Goal: Information Seeking & Learning: Learn about a topic

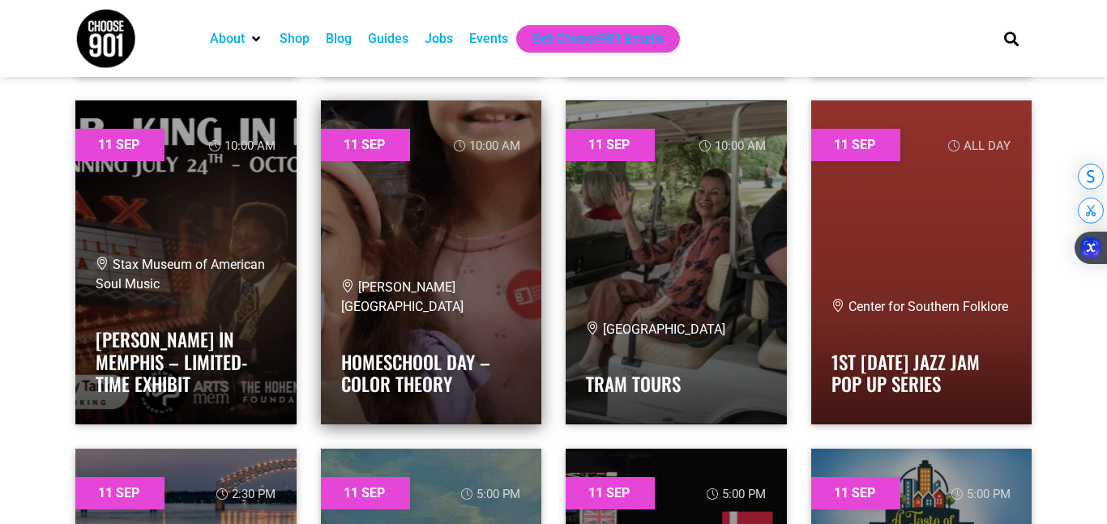
click at [486, 310] on div "[PERSON_NAME][GEOGRAPHIC_DATA]" at bounding box center [431, 297] width 181 height 39
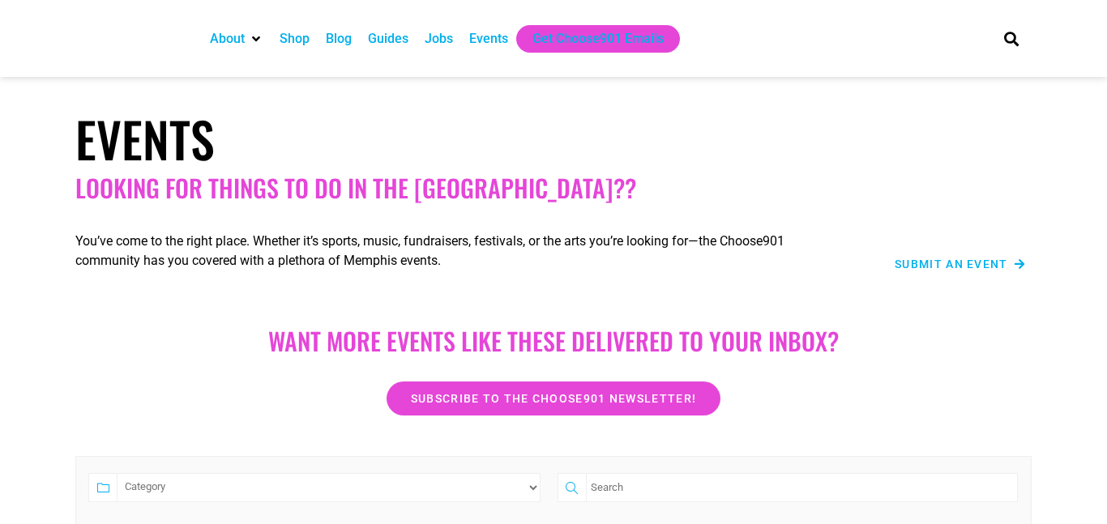
scroll to position [2352, 0]
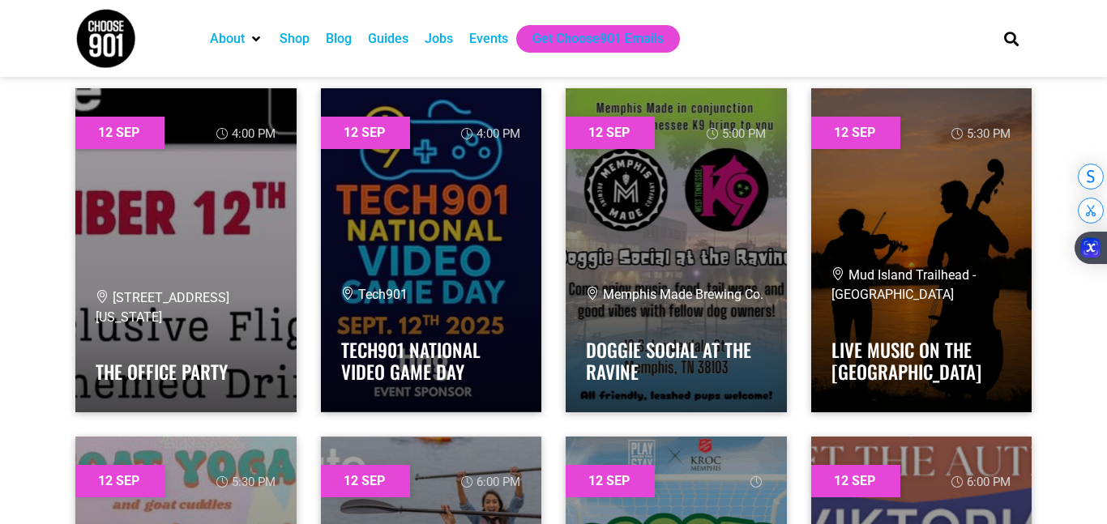
scroll to position [5441, 0]
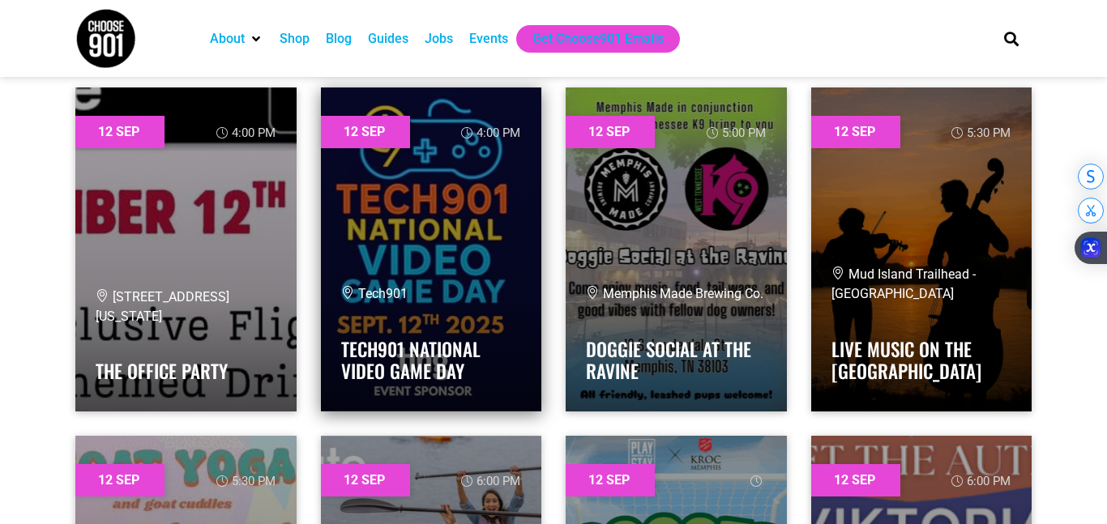
click at [507, 226] on link at bounding box center [431, 250] width 221 height 324
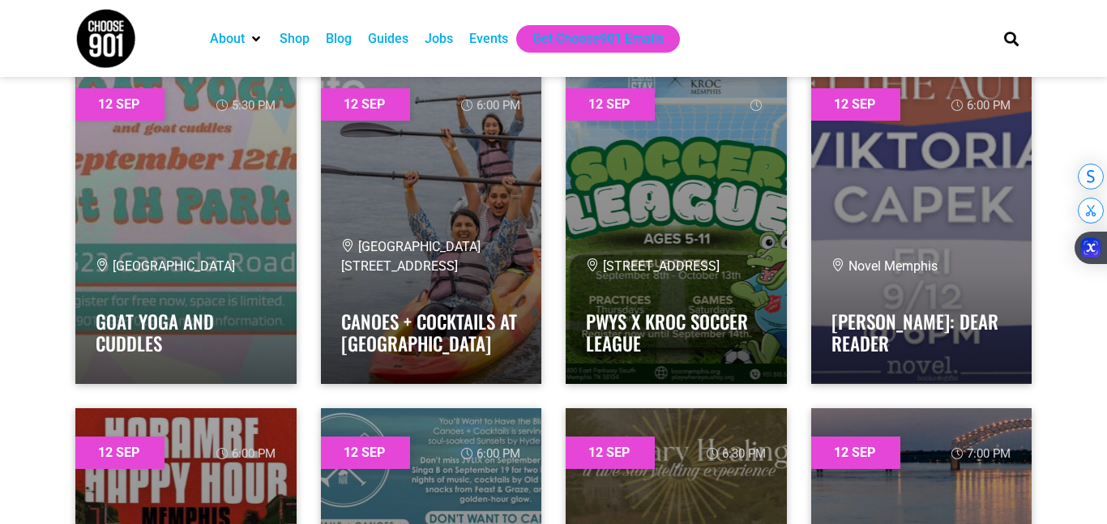
scroll to position [5820, 0]
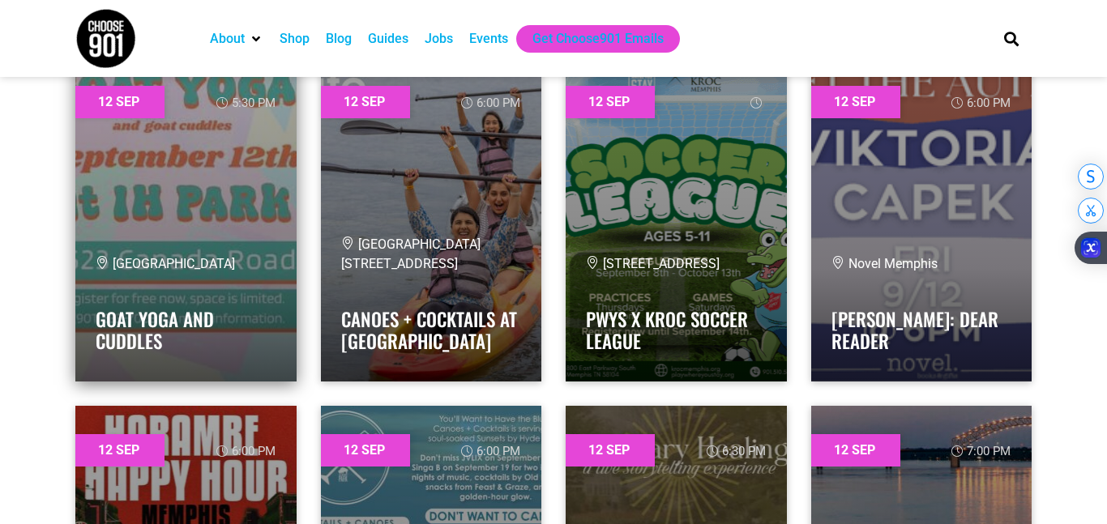
click at [247, 231] on link at bounding box center [185, 220] width 221 height 324
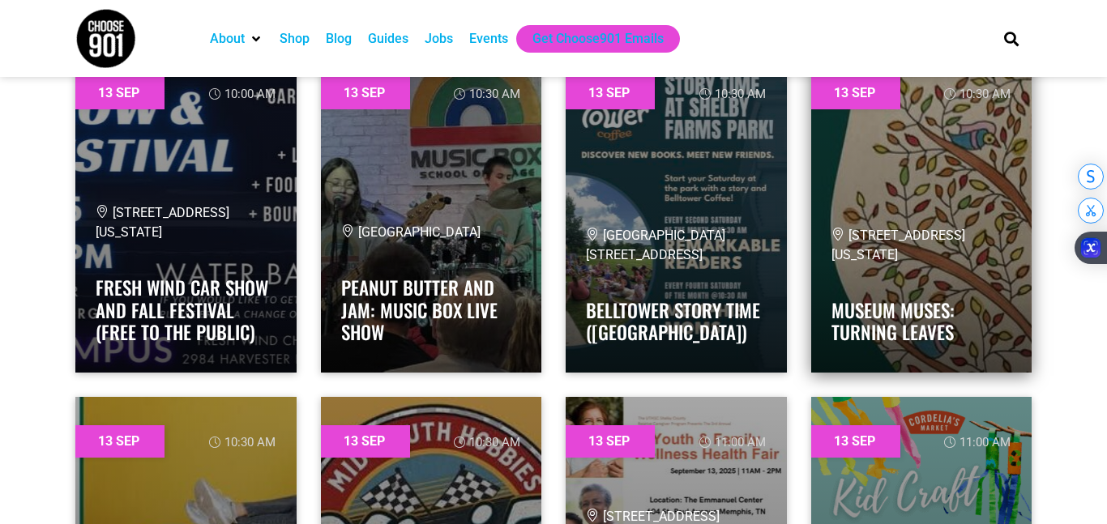
scroll to position [10013, 0]
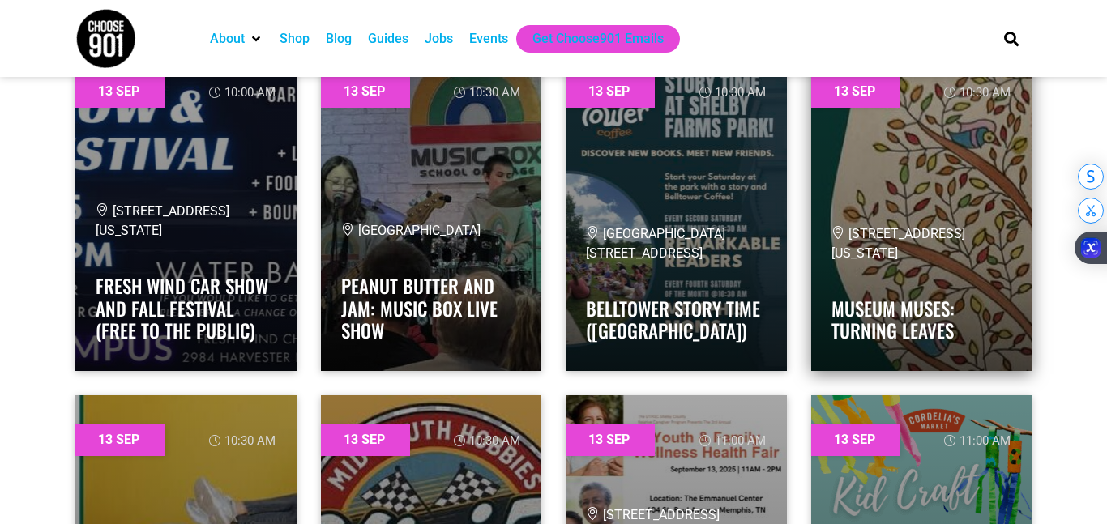
click at [916, 245] on div "[STREET_ADDRESS][US_STATE]" at bounding box center [922, 244] width 181 height 39
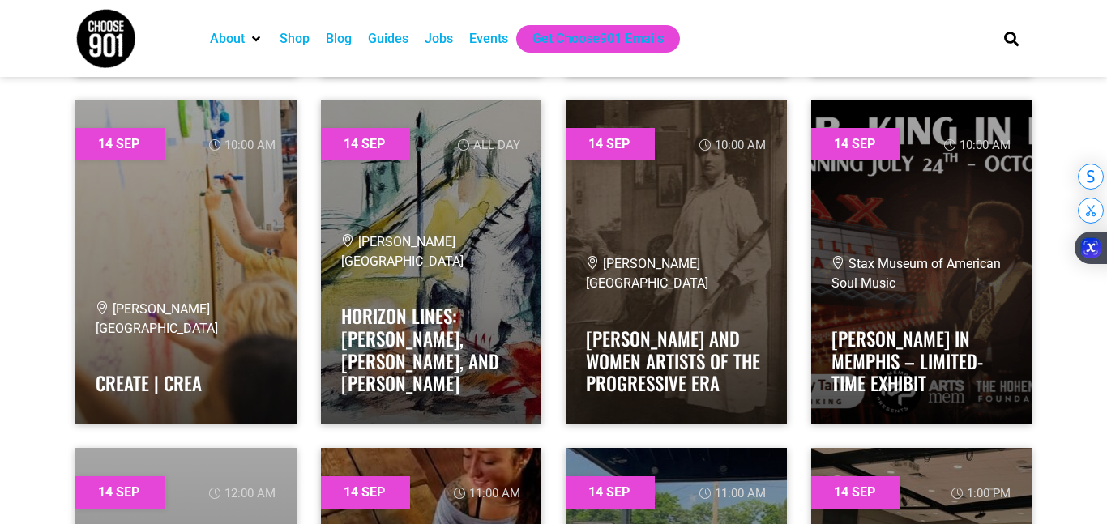
scroll to position [13790, 0]
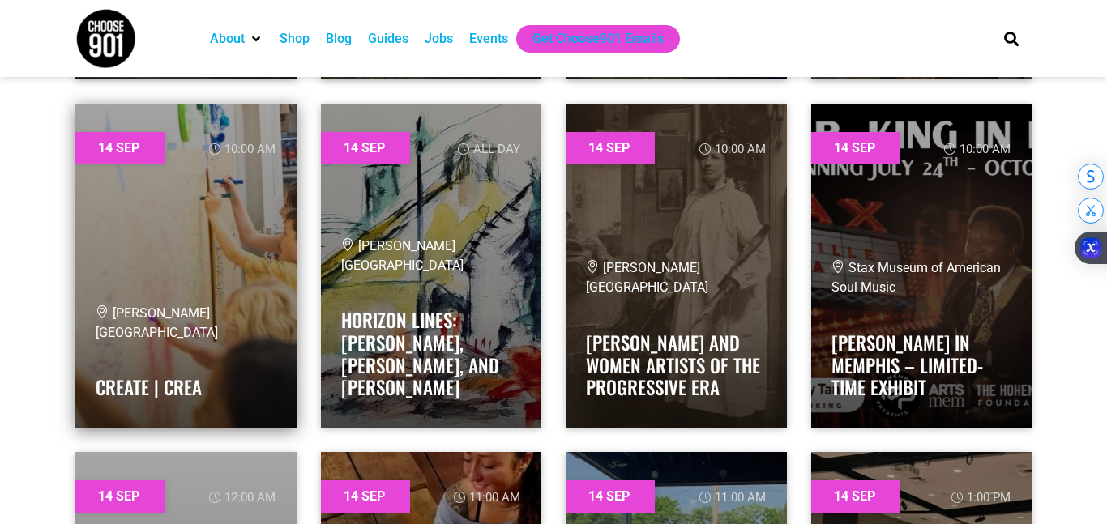
click at [180, 263] on link at bounding box center [185, 266] width 221 height 324
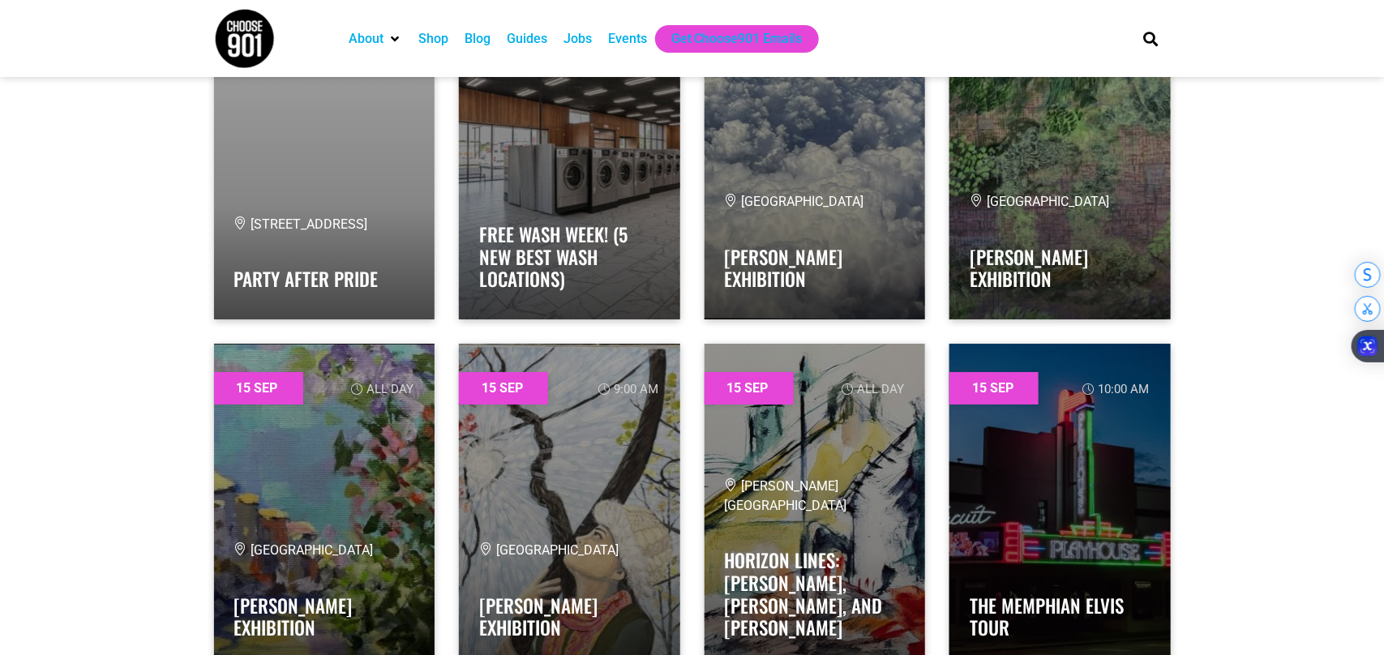
scroll to position [16341, 0]
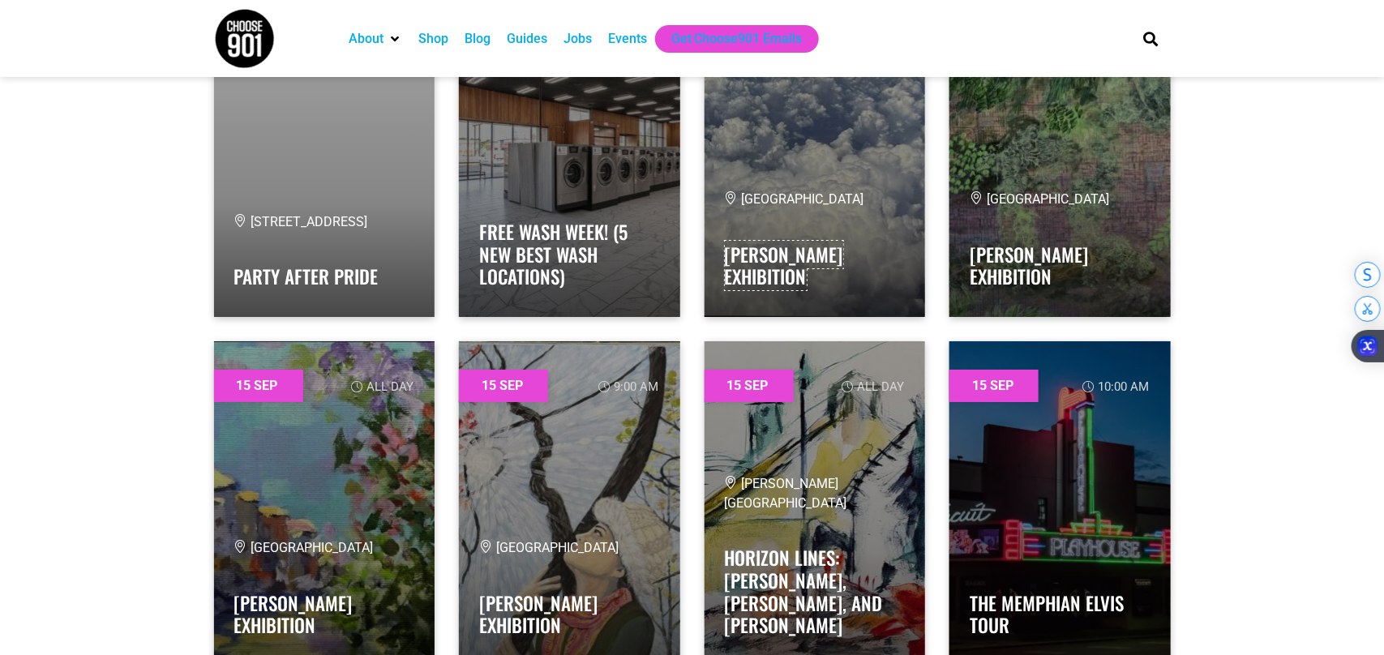
click at [743, 282] on link "[PERSON_NAME] Exhibition" at bounding box center [784, 266] width 118 height 50
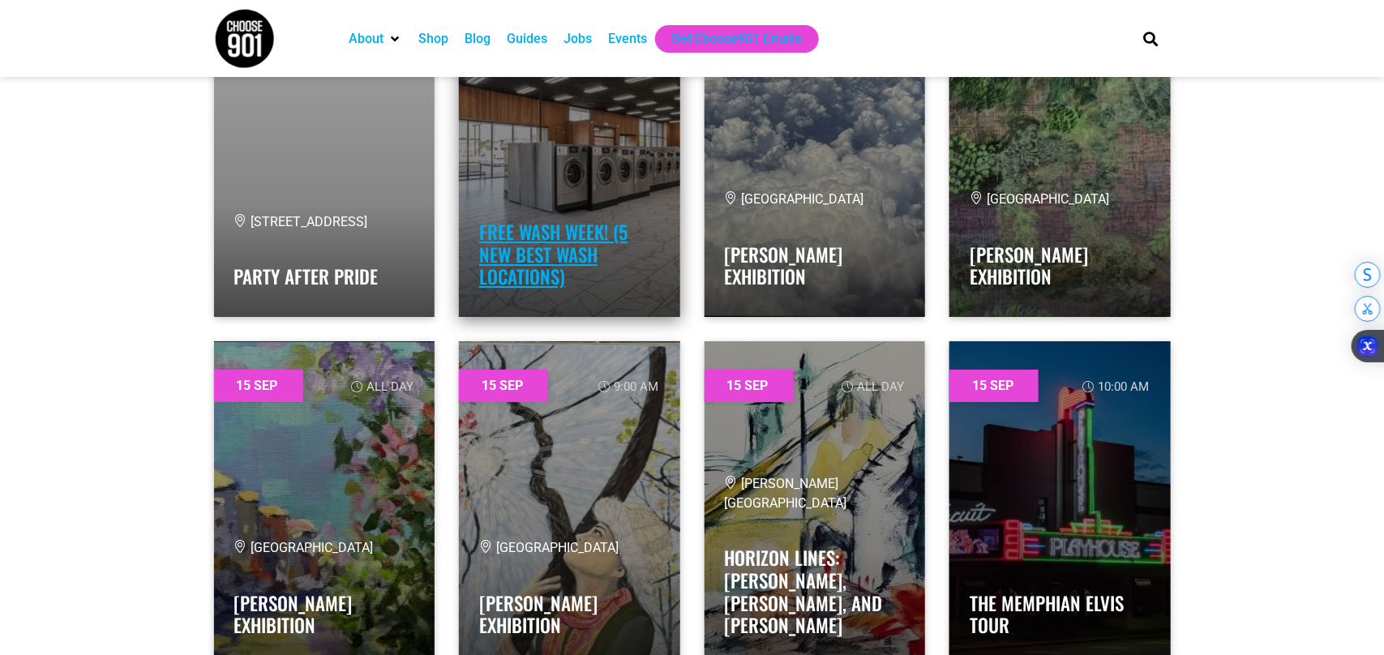
click at [569, 242] on link "Free Wash Week! (5 New Best Wash Locations)" at bounding box center [553, 254] width 148 height 72
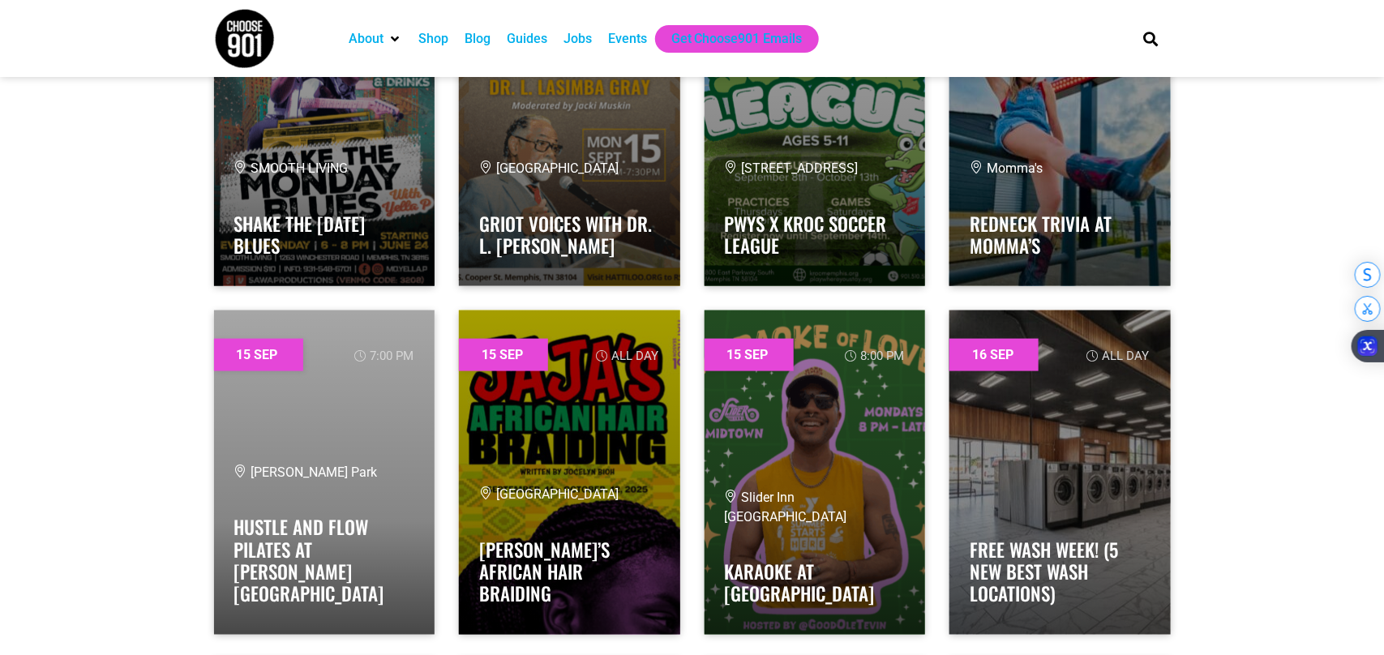
scroll to position [17415, 0]
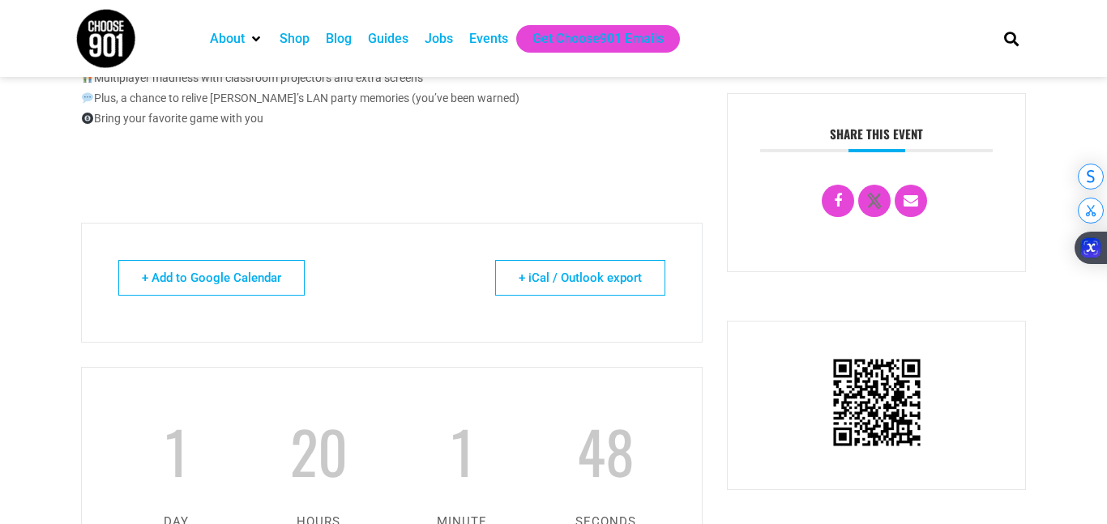
scroll to position [668, 0]
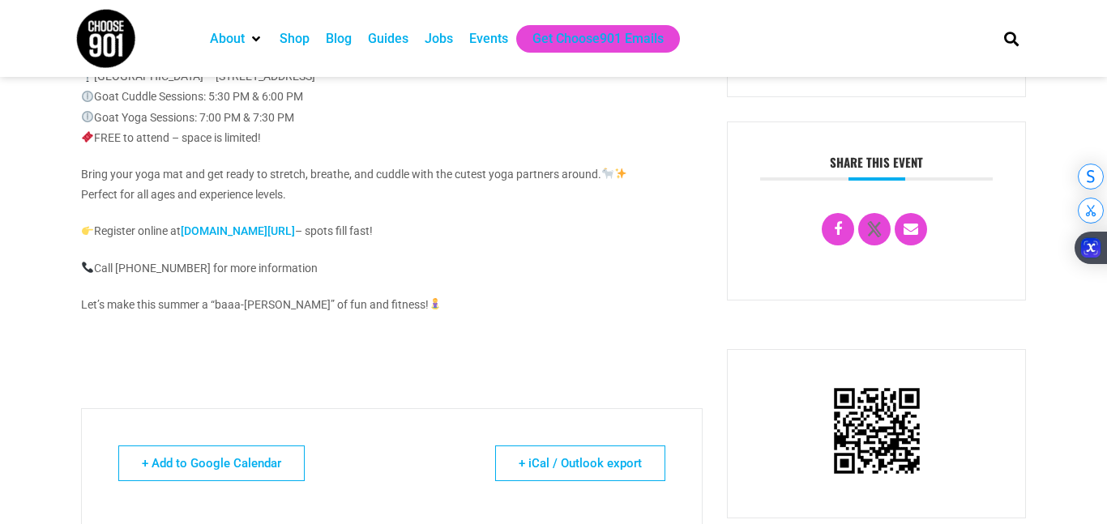
scroll to position [675, 0]
click at [295, 230] on link "lakelandtn.gov/registration" at bounding box center [238, 230] width 114 height 13
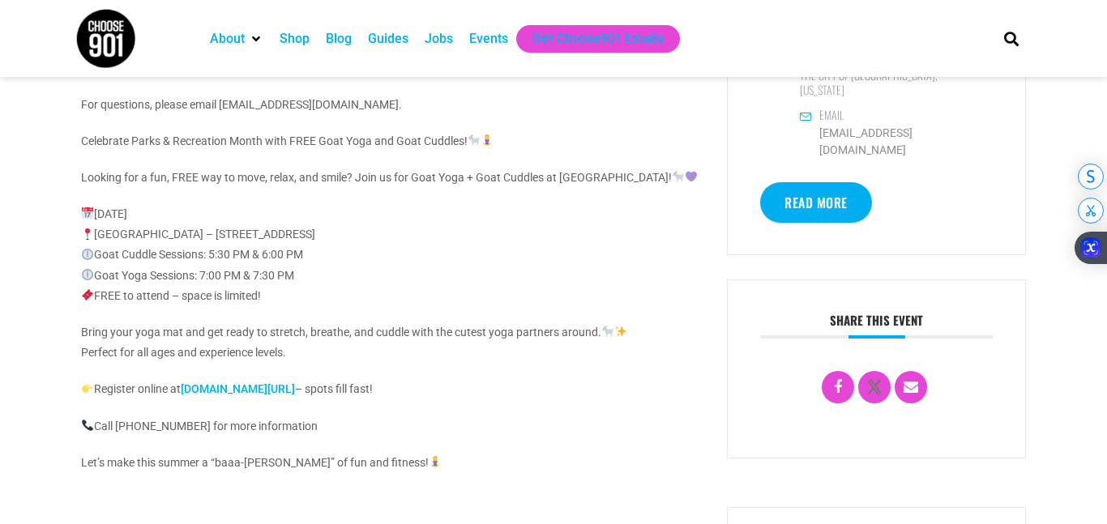
scroll to position [514, 0]
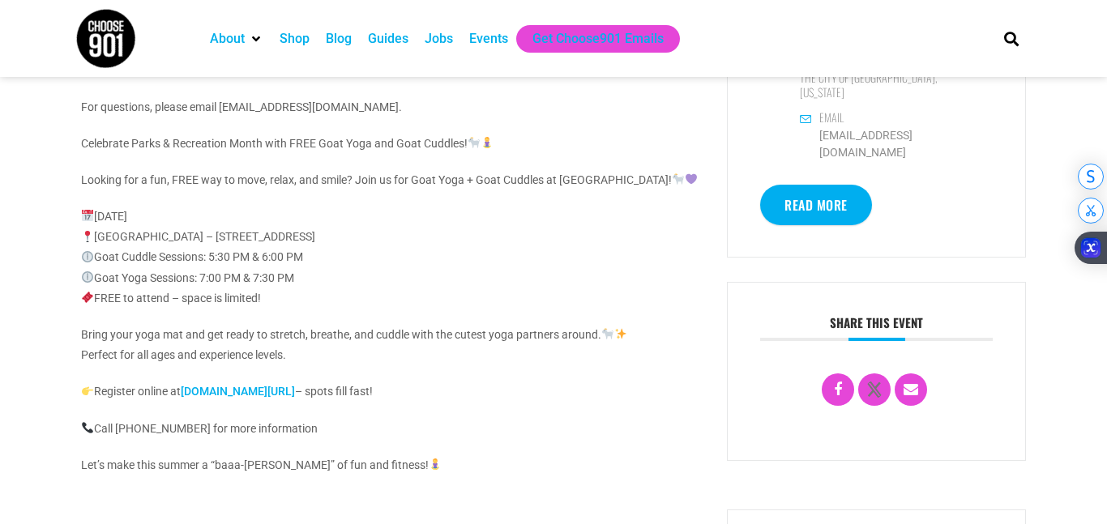
click at [284, 391] on link "lakelandtn.gov/registration" at bounding box center [238, 391] width 114 height 13
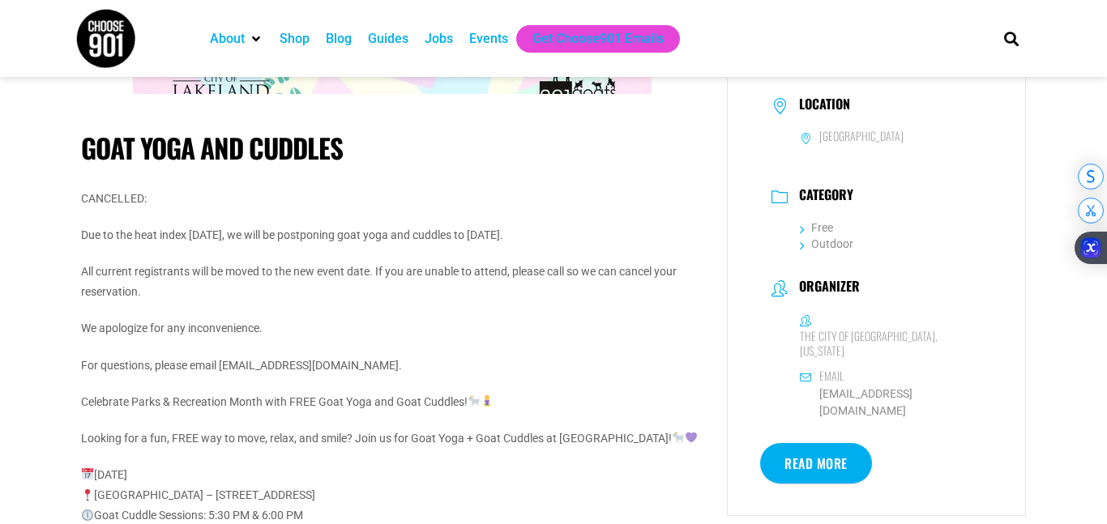
scroll to position [256, 0]
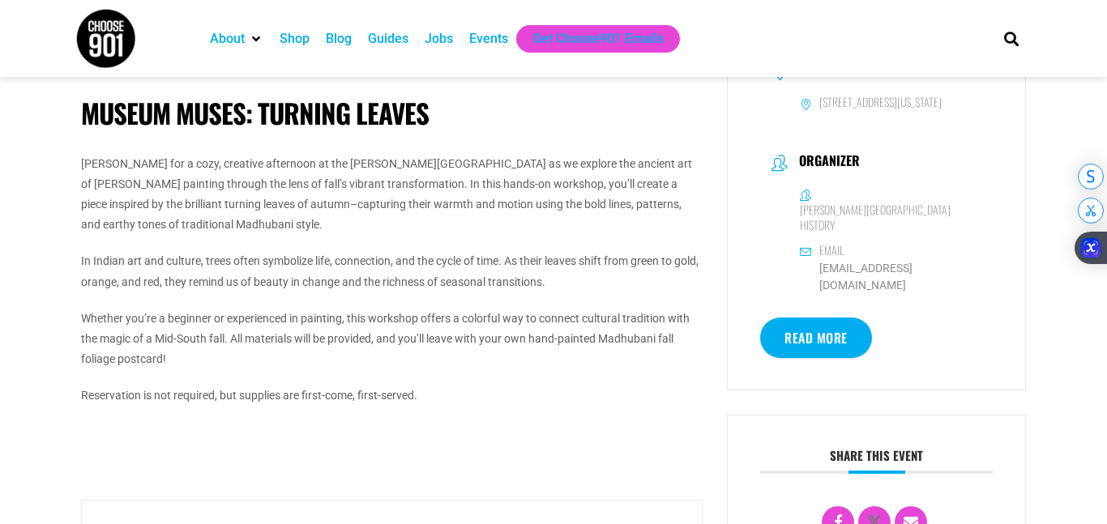
scroll to position [287, 0]
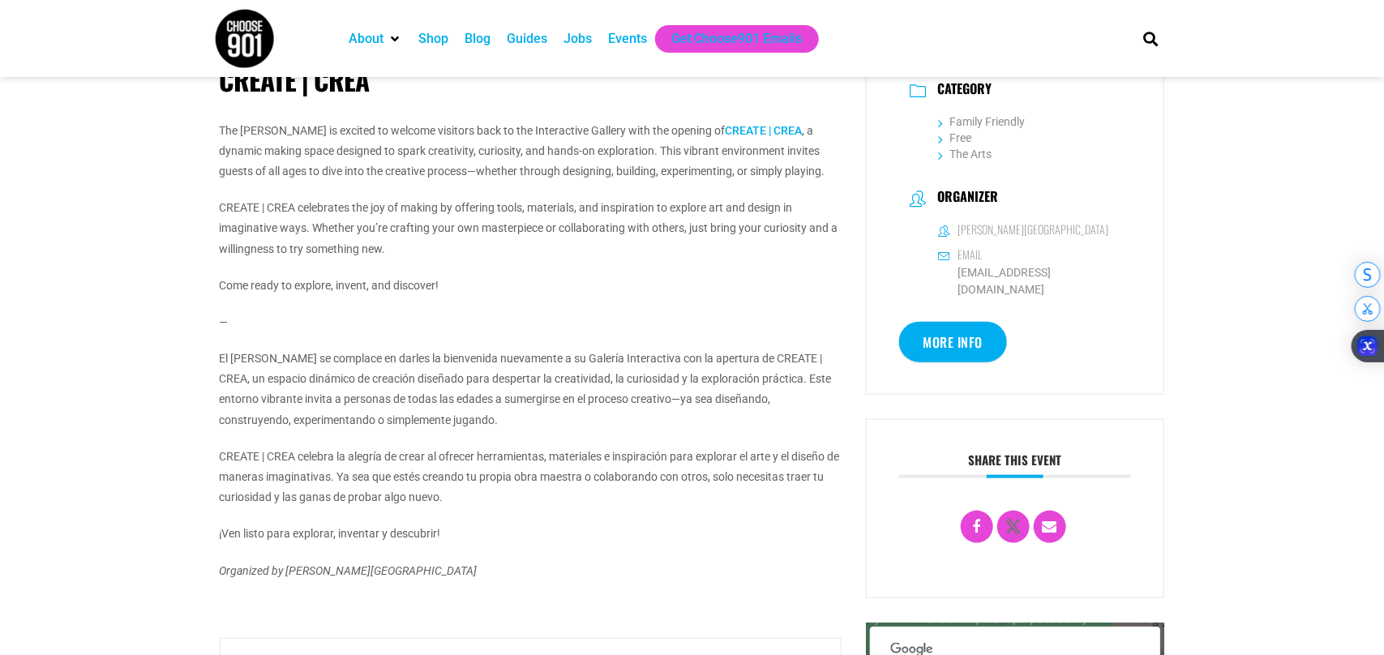
scroll to position [531, 0]
